Goal: Task Accomplishment & Management: Use online tool/utility

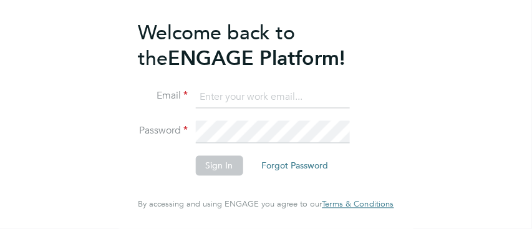
type input "[PERSON_NAME][EMAIL_ADDRESS][PERSON_NAME][PERSON_NAME][DOMAIN_NAME]"
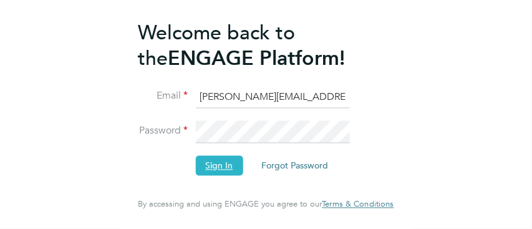
click at [221, 166] on button "Sign In" at bounding box center [218, 165] width 47 height 20
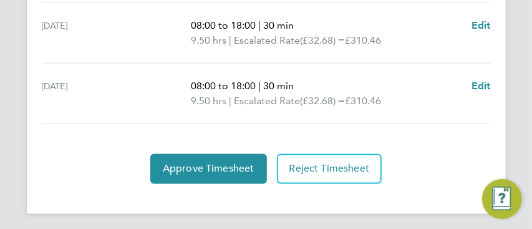
scroll to position [686, 0]
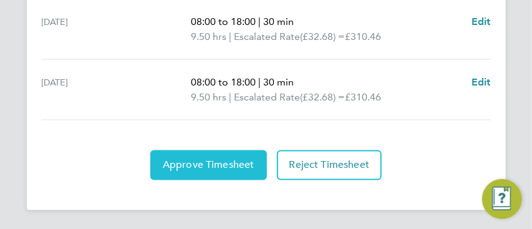
click at [203, 156] on button "Approve Timesheet" at bounding box center [208, 165] width 117 height 30
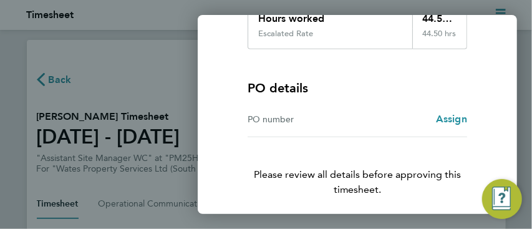
scroll to position [297, 0]
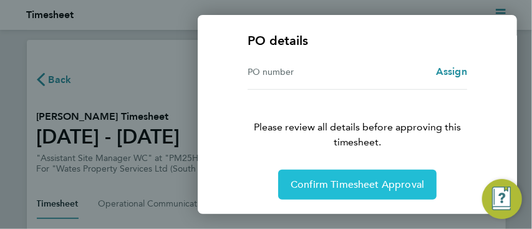
click at [342, 181] on span "Confirm Timesheet Approval" at bounding box center [357, 184] width 133 height 12
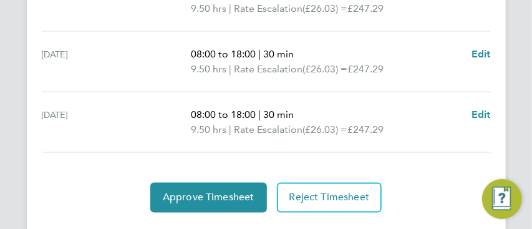
scroll to position [665, 0]
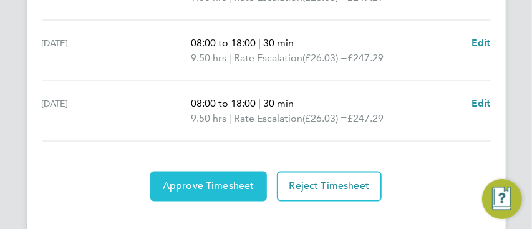
click at [196, 181] on span "Approve Timesheet" at bounding box center [209, 186] width 92 height 12
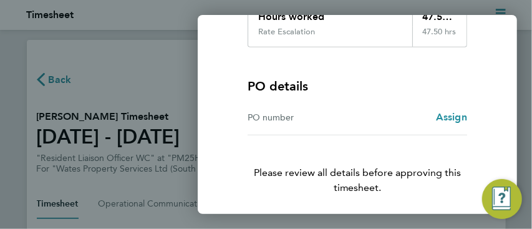
scroll to position [297, 0]
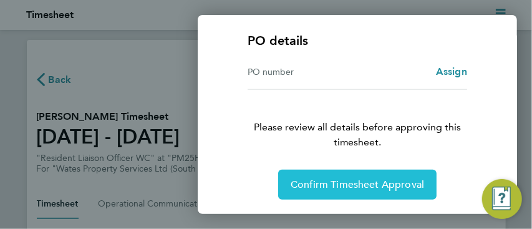
click at [350, 180] on span "Confirm Timesheet Approval" at bounding box center [357, 184] width 133 height 12
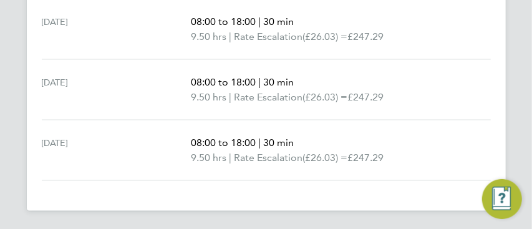
scroll to position [626, 0]
